Goal: Find specific page/section: Find specific page/section

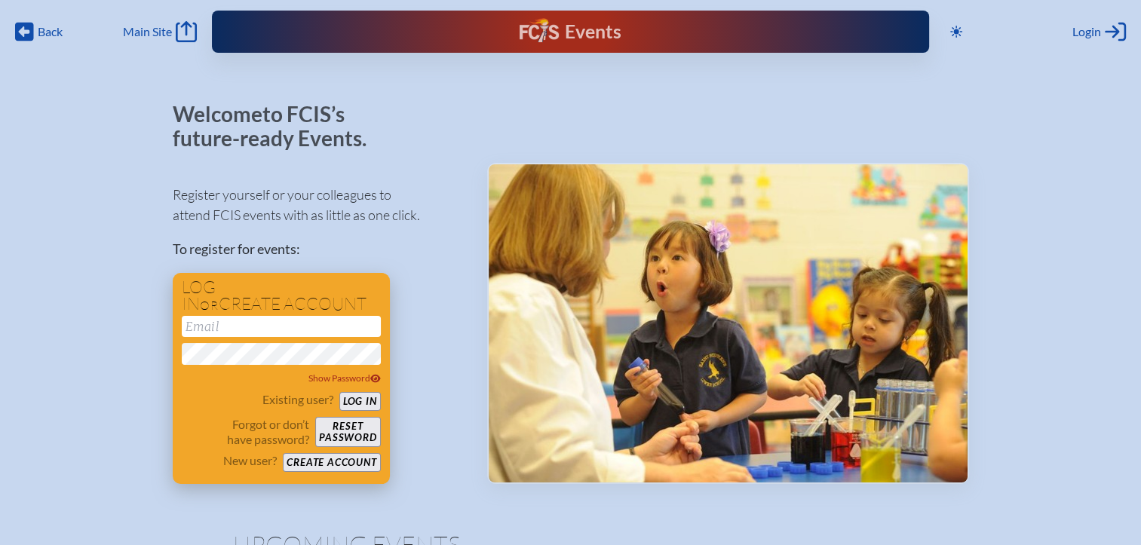
type input "[EMAIL_ADDRESS][DOMAIN_NAME]"
drag, startPoint x: 354, startPoint y: 394, endPoint x: 364, endPoint y: 388, distance: 11.3
click at [354, 394] on button "Log in" at bounding box center [359, 401] width 41 height 19
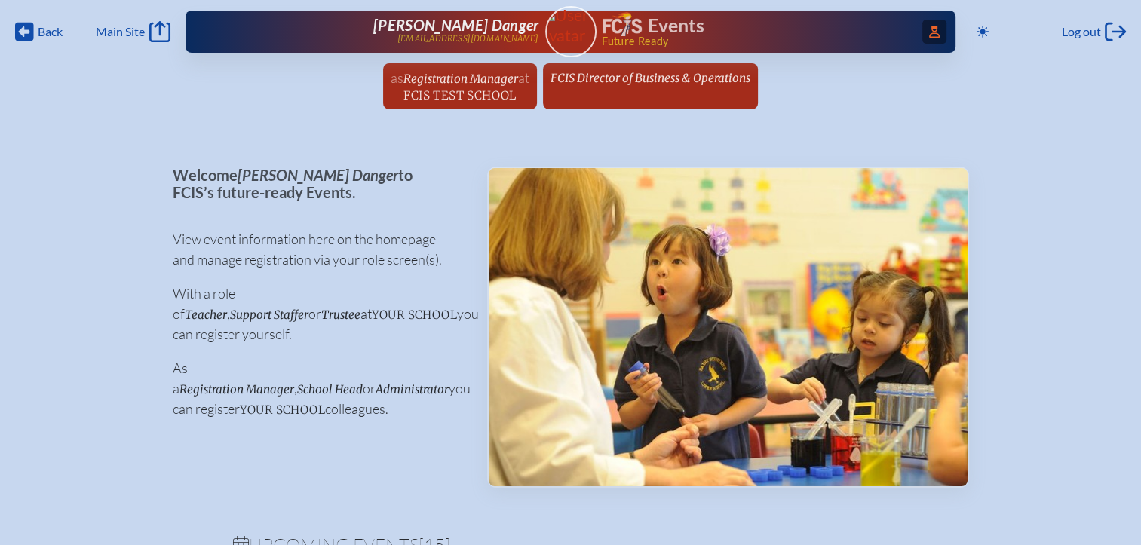
click at [922, 35] on span "Access Users..." at bounding box center [934, 32] width 24 height 24
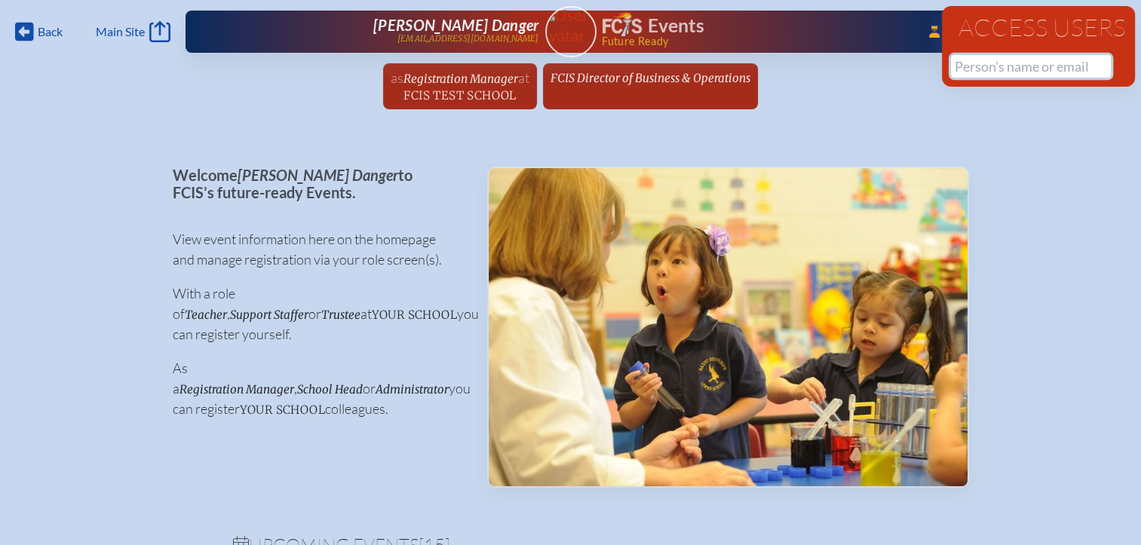
click at [978, 70] on input "text" at bounding box center [1031, 66] width 160 height 23
paste input "[PERSON_NAME]"
drag, startPoint x: 1009, startPoint y: 67, endPoint x: 871, endPoint y: 65, distance: 138.0
click at [871, 65] on div "Back Back Main Site Main Site Toggle to Dark Mode Log out Log out ...Close Acce…" at bounding box center [570, 59] width 1141 height 118
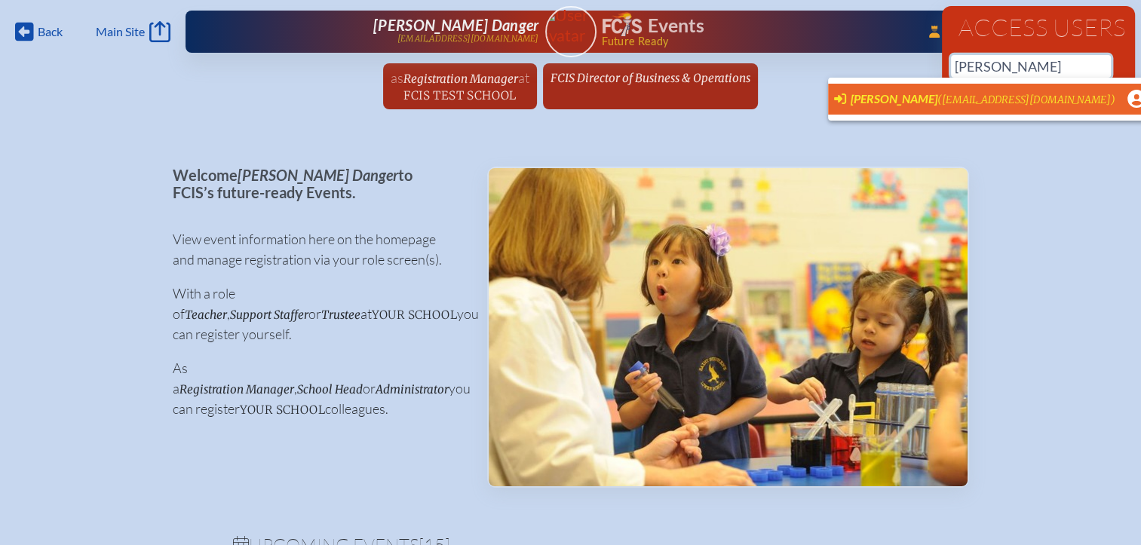
scroll to position [0, 11]
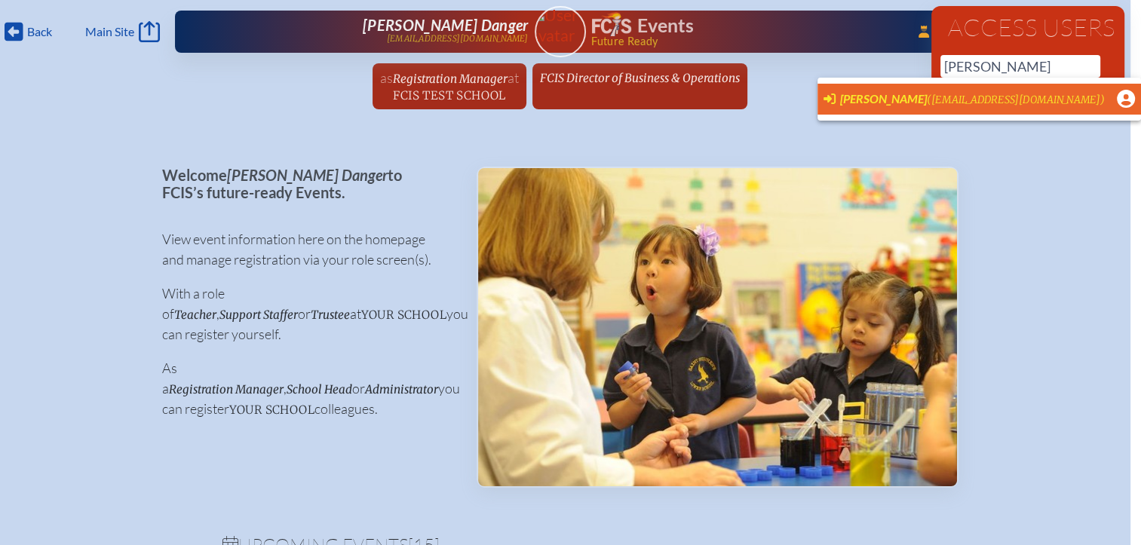
click at [850, 100] on span "[PERSON_NAME]" at bounding box center [883, 98] width 87 height 14
type input "[EMAIL_ADDRESS][DOMAIN_NAME]"
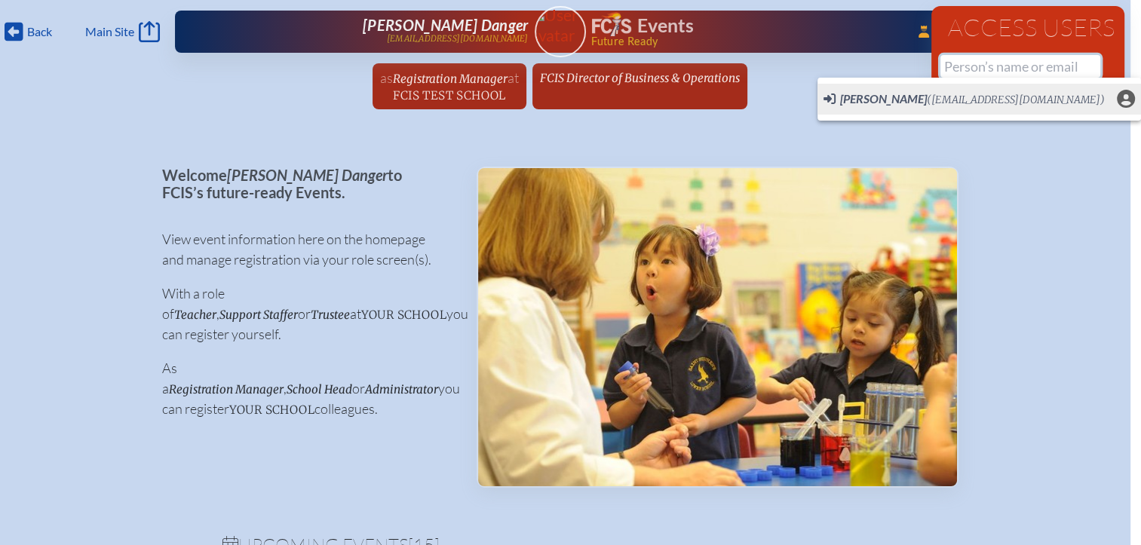
scroll to position [0, 0]
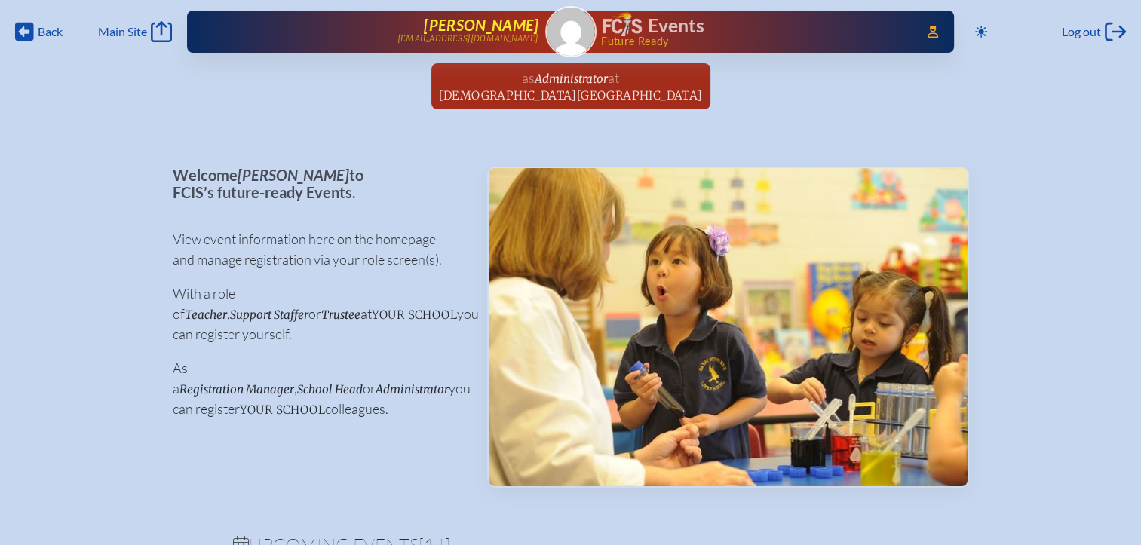
click at [528, 32] on span "[PERSON_NAME]" at bounding box center [481, 25] width 115 height 18
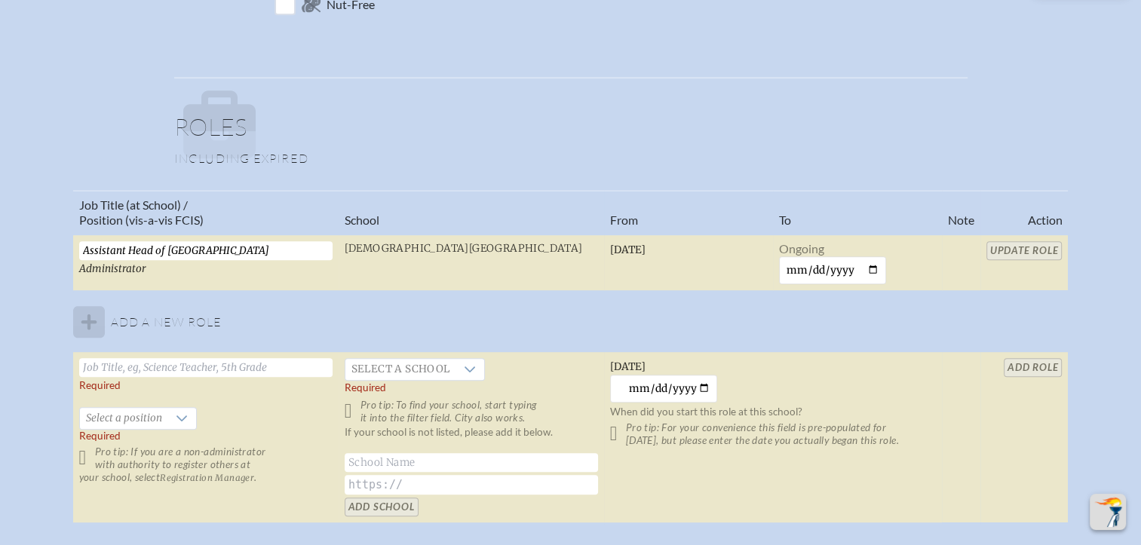
scroll to position [830, 0]
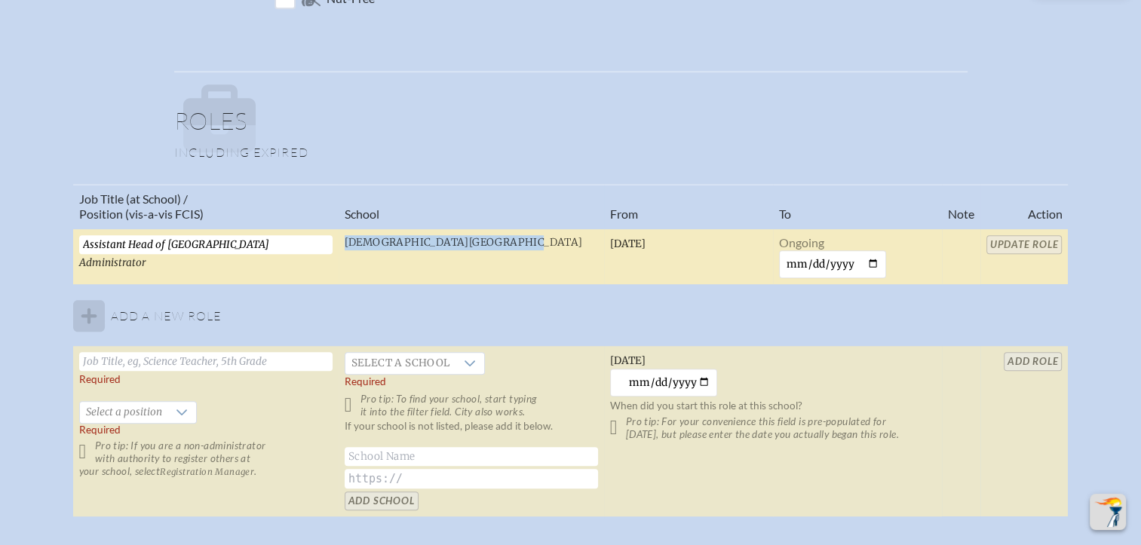
drag, startPoint x: 546, startPoint y: 241, endPoint x: 343, endPoint y: 241, distance: 202.9
click at [343, 241] on td "Saint Mark’s Episcopal School" at bounding box center [471, 257] width 265 height 57
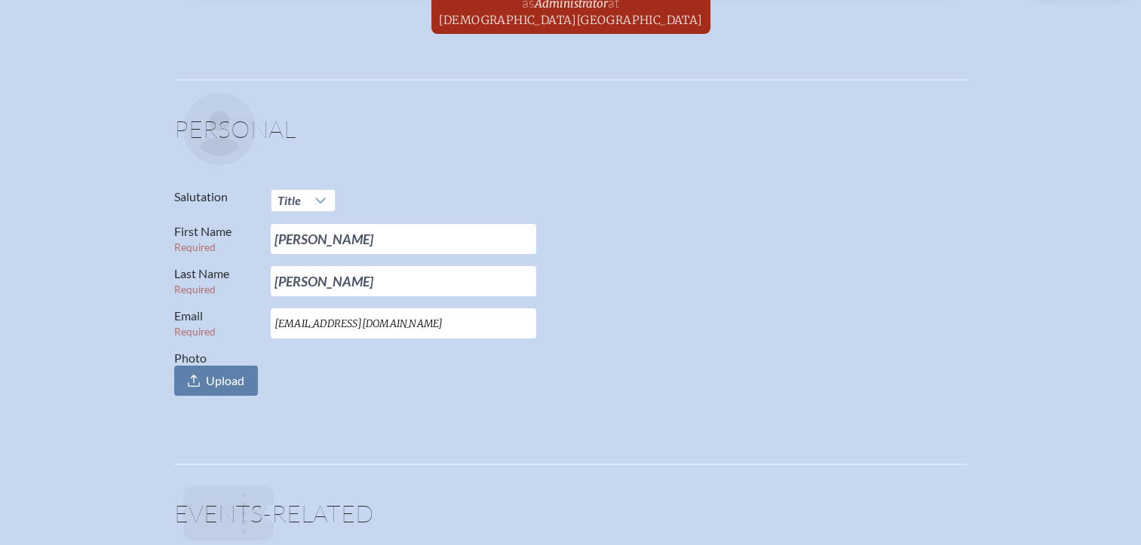
scroll to position [0, 0]
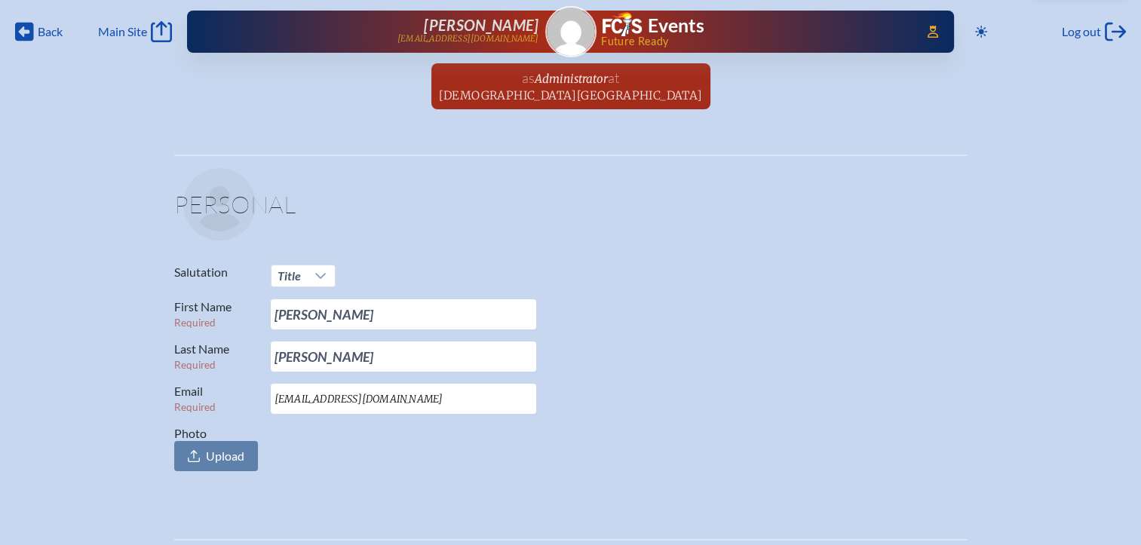
drag, startPoint x: 540, startPoint y: 28, endPoint x: 396, endPoint y: 26, distance: 144.1
click at [396, 26] on div "Access Users... Caroline Dissette cdissette@saintmarks.com Events Future Ready" at bounding box center [570, 32] width 767 height 42
copy span "[PERSON_NAME]"
